Goal: Find specific page/section: Find specific page/section

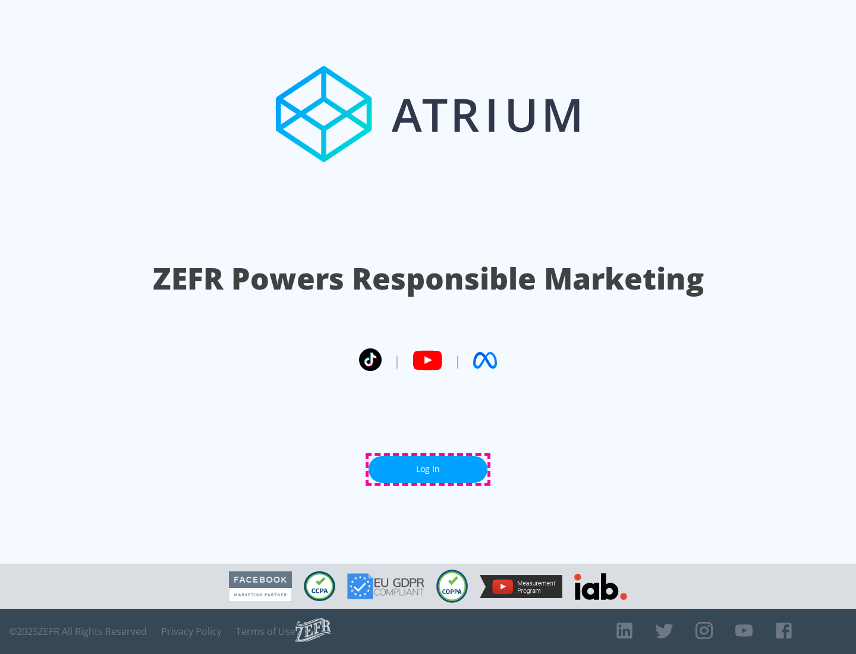
click at [428, 469] on link "Log In" at bounding box center [427, 469] width 119 height 27
